Goal: Information Seeking & Learning: Learn about a topic

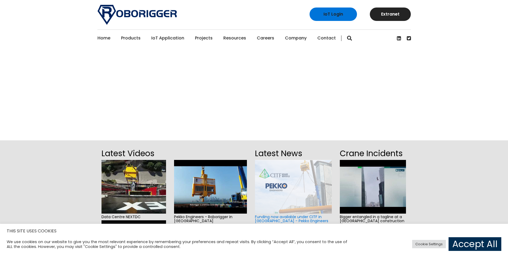
click at [405, 247] on link "Accept All" at bounding box center [475, 244] width 53 height 14
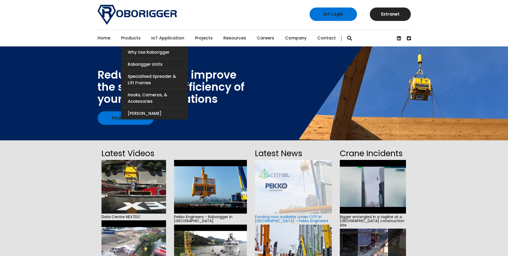
click at [128, 36] on link "Products" at bounding box center [131, 38] width 20 height 17
click at [153, 62] on link "Roborigger Units" at bounding box center [154, 64] width 67 height 12
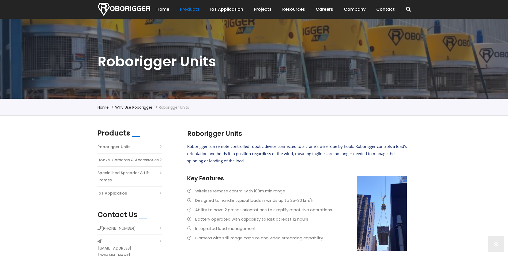
scroll to position [54, 0]
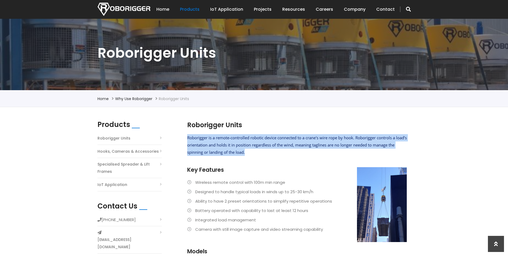
drag, startPoint x: 259, startPoint y: 151, endPoint x: 187, endPoint y: 137, distance: 73.1
click at [187, 137] on p "Roborigger is a remote-controlled robotic device connected to a crane's wire ro…" at bounding box center [297, 145] width 220 height 22
copy span "Roborigger is a remote-controlled robotic device connected to a crane's wire ro…"
